Goal: Transaction & Acquisition: Purchase product/service

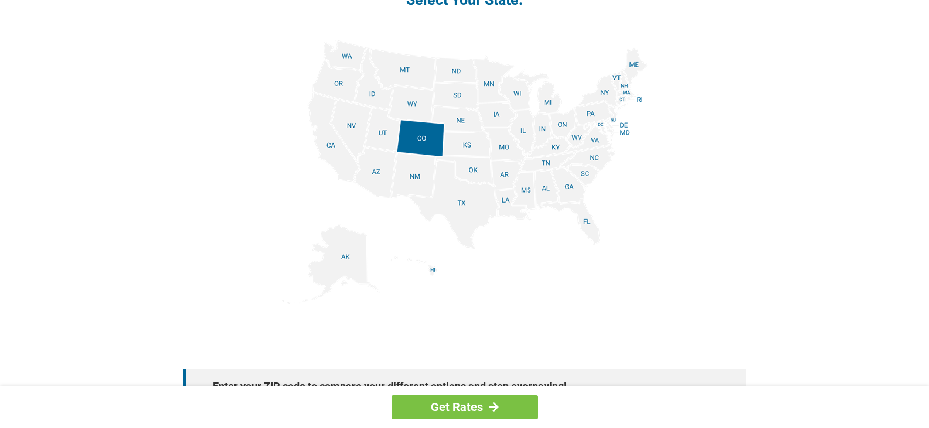
scroll to position [1406, 0]
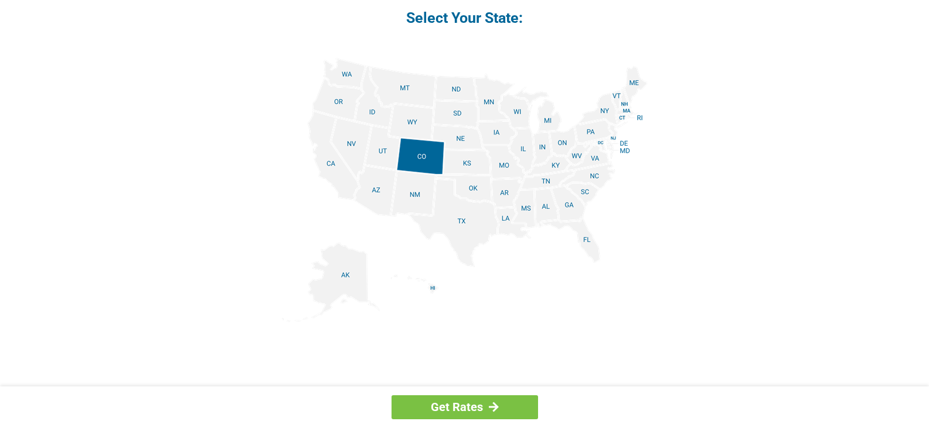
click at [621, 119] on img at bounding box center [465, 190] width 366 height 264
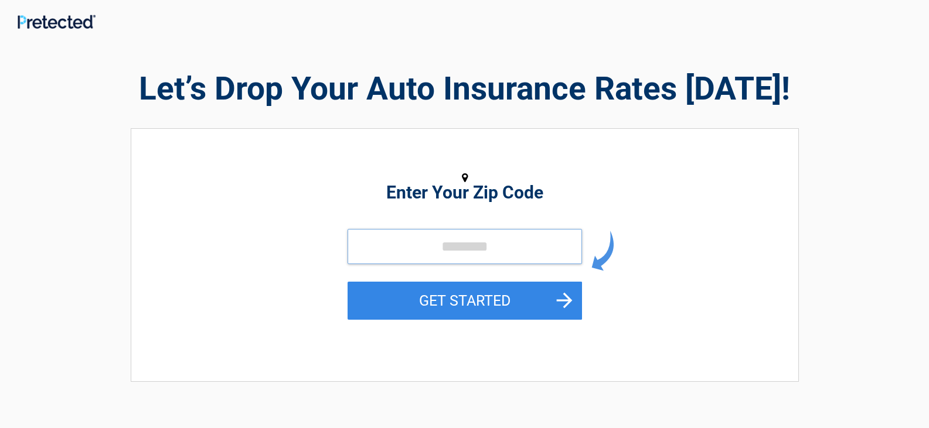
click at [439, 247] on input "tel" at bounding box center [464, 246] width 234 height 35
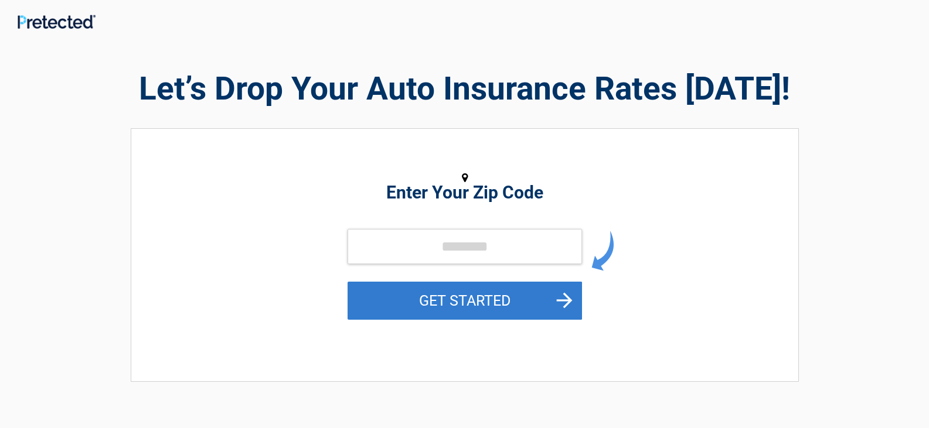
click at [426, 305] on button "GET STARTED" at bounding box center [464, 301] width 234 height 38
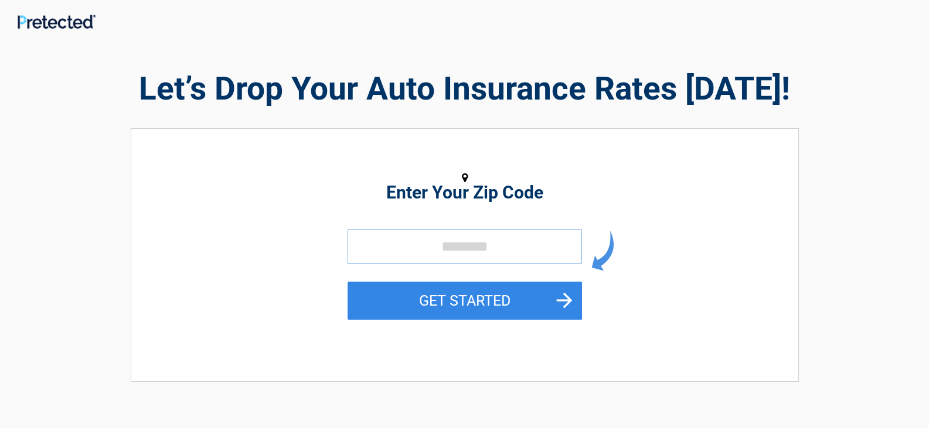
click at [455, 262] on input "tel" at bounding box center [464, 246] width 234 height 35
type input "*****"
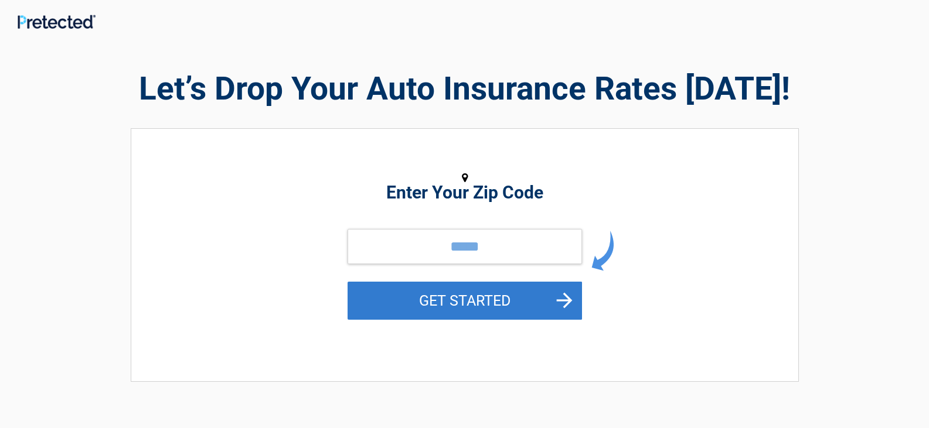
click at [450, 302] on button "GET STARTED" at bounding box center [464, 301] width 234 height 38
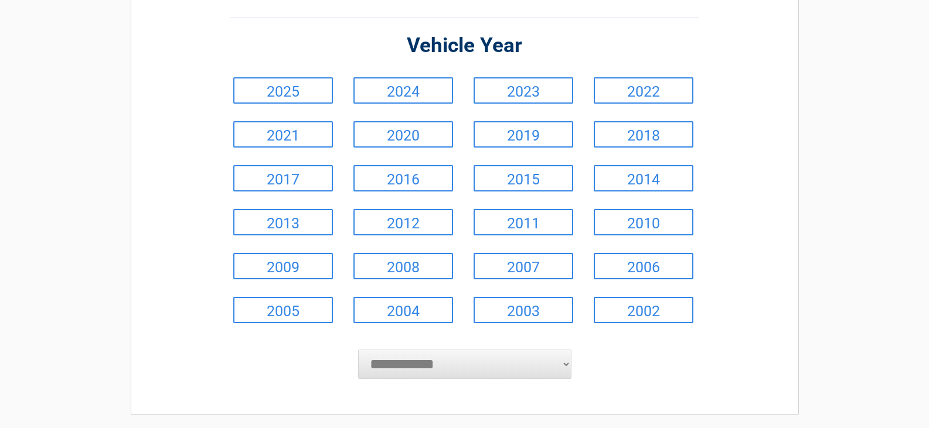
scroll to position [117, 0]
